Goal: Transaction & Acquisition: Purchase product/service

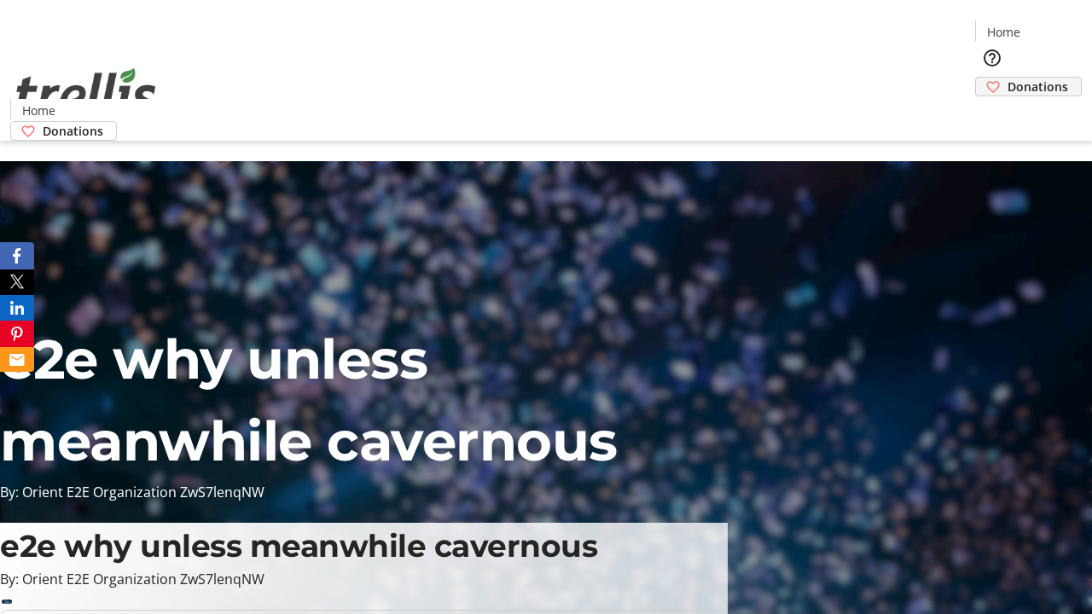
click at [1007, 78] on span "Donations" at bounding box center [1037, 87] width 61 height 18
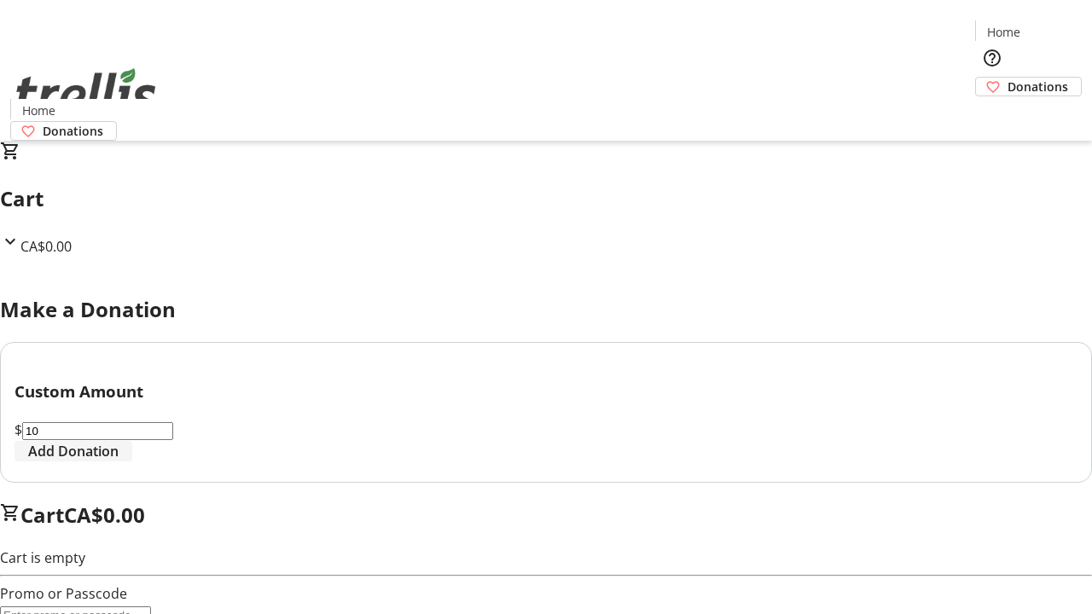
click at [119, 461] on span "Add Donation" at bounding box center [73, 451] width 90 height 20
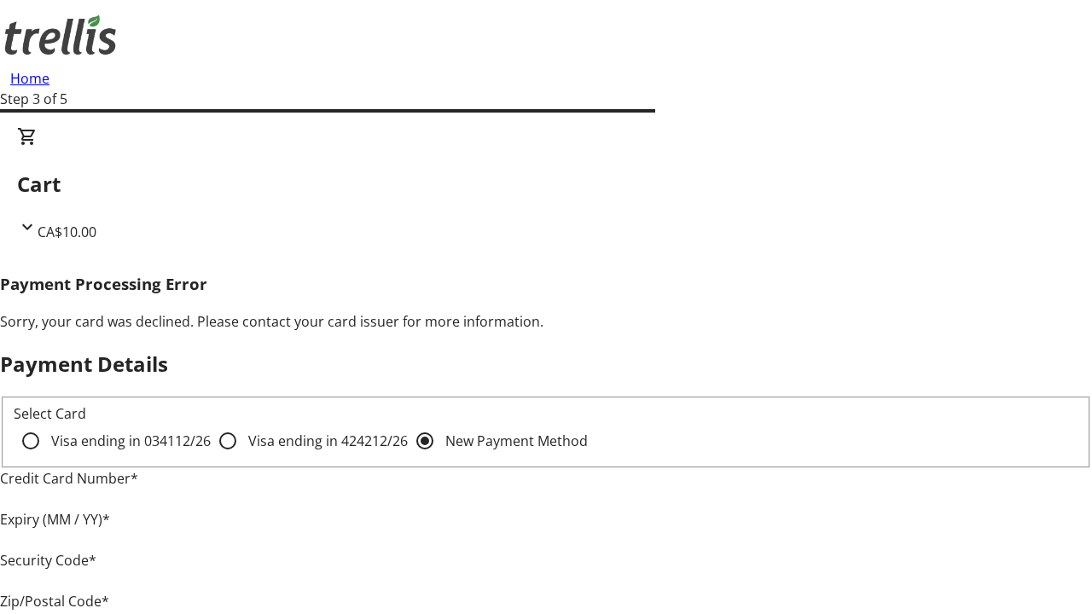
click at [211, 455] on input "Visa ending in 4242 12/26" at bounding box center [228, 441] width 34 height 34
radio input "true"
